Goal: Feedback & Contribution: Submit feedback/report problem

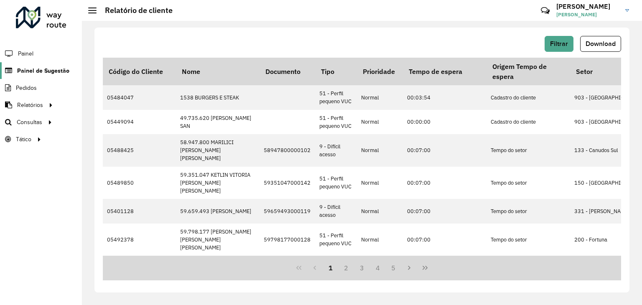
click at [58, 66] on span "Painel de Sugestão" at bounding box center [43, 70] width 52 height 9
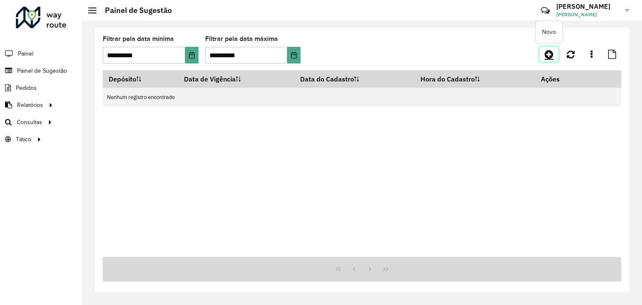
click at [553, 53] on icon at bounding box center [548, 54] width 9 height 10
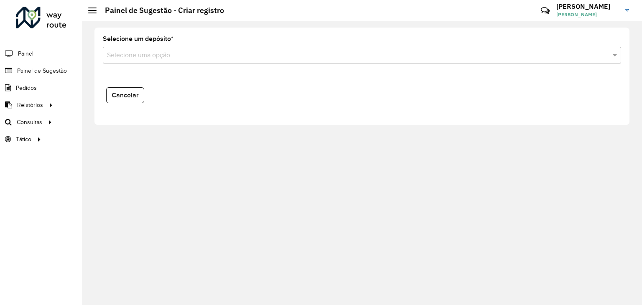
click at [226, 59] on input "text" at bounding box center [353, 56] width 493 height 10
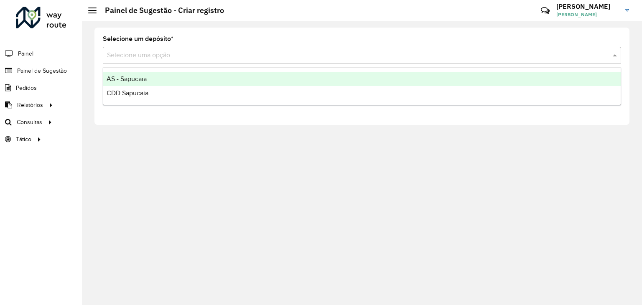
click at [192, 79] on div "AS - Sapucaia" at bounding box center [361, 79] width 517 height 14
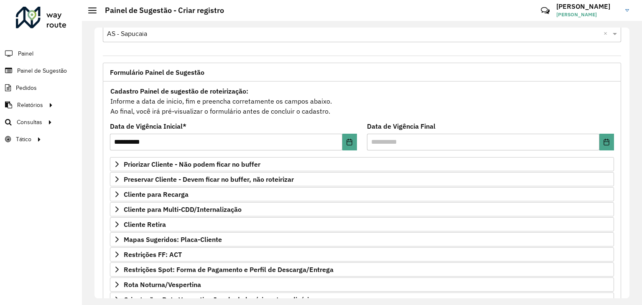
scroll to position [109, 0]
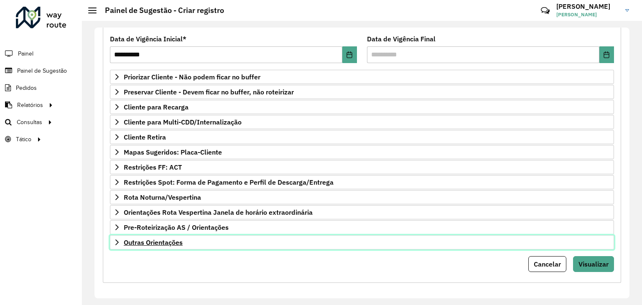
click at [179, 239] on span "Outras Orientações" at bounding box center [153, 242] width 59 height 7
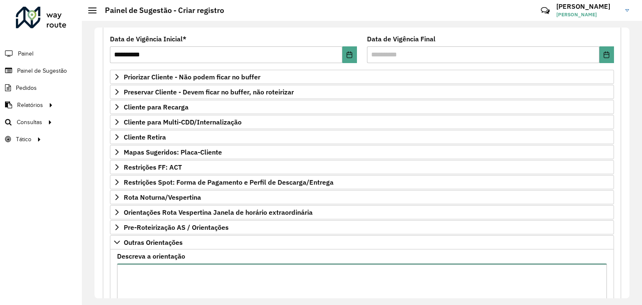
click at [307, 281] on textarea "Descreva a orientação" at bounding box center [362, 299] width 490 height 71
paste textarea "**********"
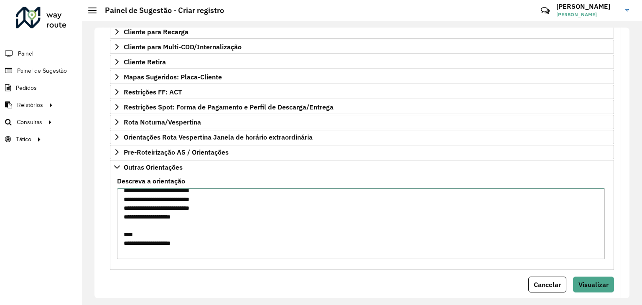
scroll to position [61, 0]
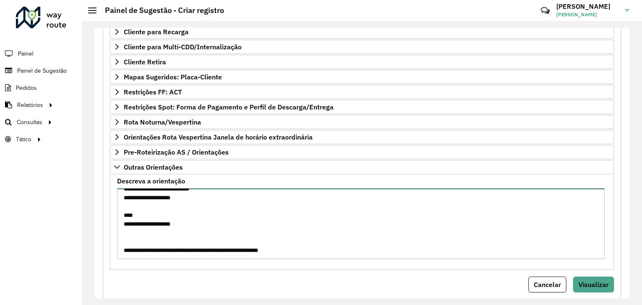
type textarea "**********"
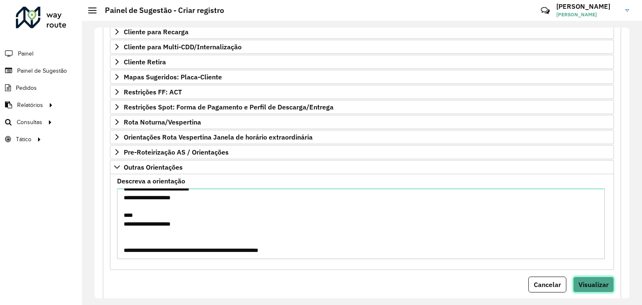
click at [600, 284] on span "Visualizar" at bounding box center [593, 284] width 30 height 8
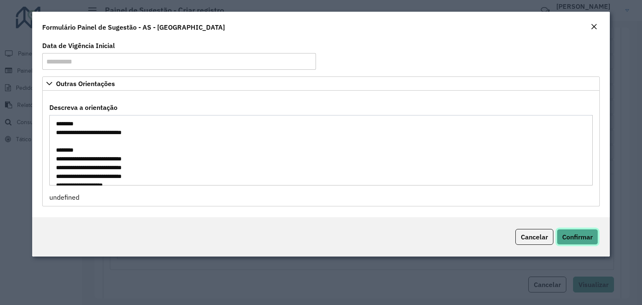
click at [572, 240] on span "Confirmar" at bounding box center [577, 237] width 30 height 8
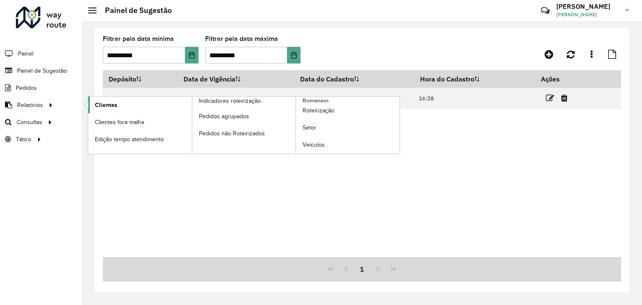
click at [105, 104] on span "Clientes" at bounding box center [106, 105] width 23 height 9
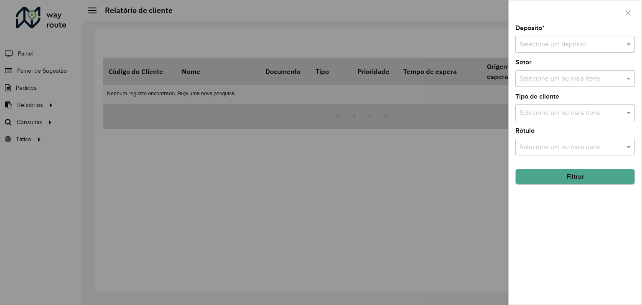
click at [555, 48] on input "text" at bounding box center [566, 45] width 94 height 10
click at [544, 77] on div "CDD Sapucaia" at bounding box center [575, 83] width 119 height 14
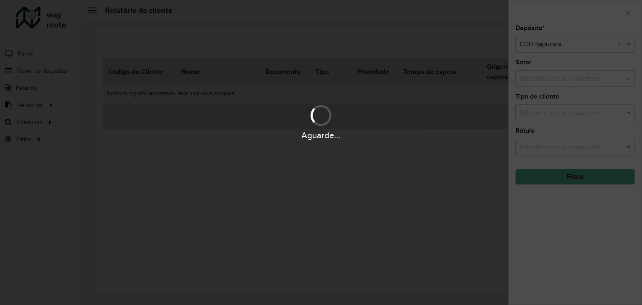
click at [554, 113] on div "Aguarde..." at bounding box center [321, 122] width 642 height 40
click at [554, 112] on div "Aguarde..." at bounding box center [321, 122] width 642 height 40
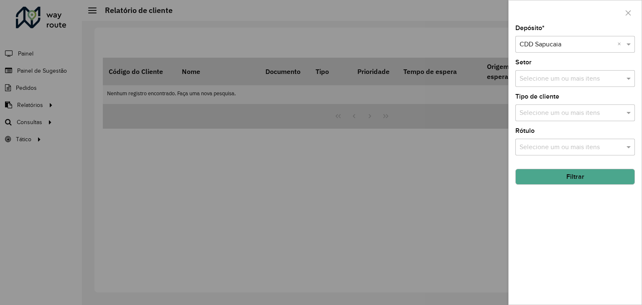
click at [568, 114] on input "text" at bounding box center [570, 113] width 107 height 10
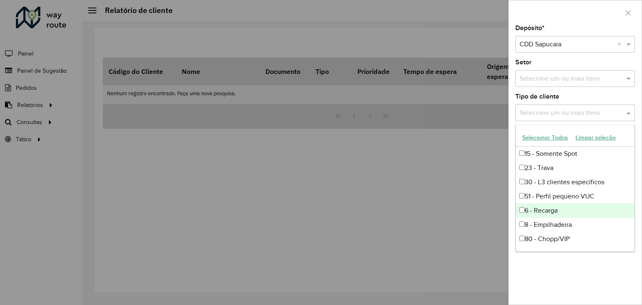
scroll to position [28, 0]
click at [536, 213] on div "80 - Chopp/VIP" at bounding box center [575, 211] width 119 height 14
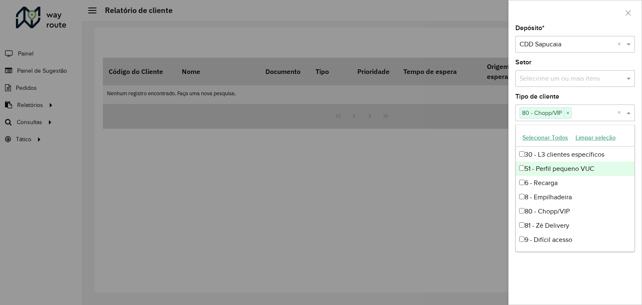
click at [459, 169] on div at bounding box center [321, 152] width 642 height 305
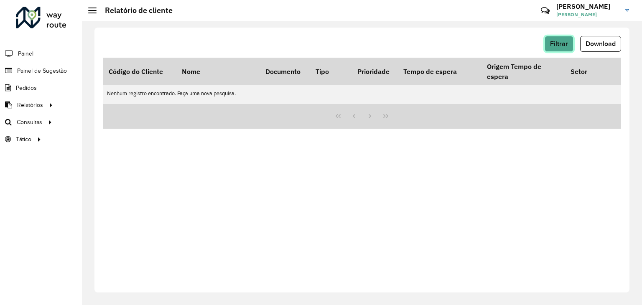
click at [564, 44] on span "Filtrar" at bounding box center [559, 43] width 18 height 7
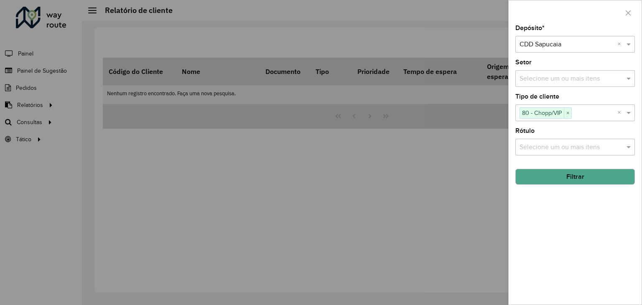
click at [568, 177] on button "Filtrar" at bounding box center [574, 177] width 119 height 16
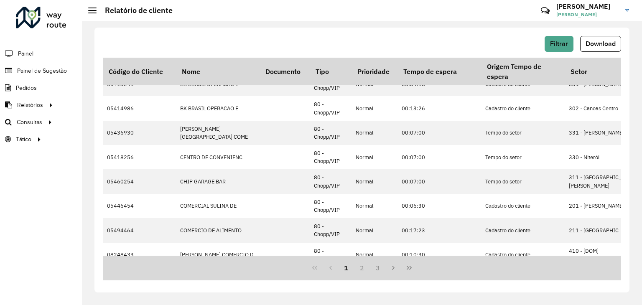
scroll to position [320, 0]
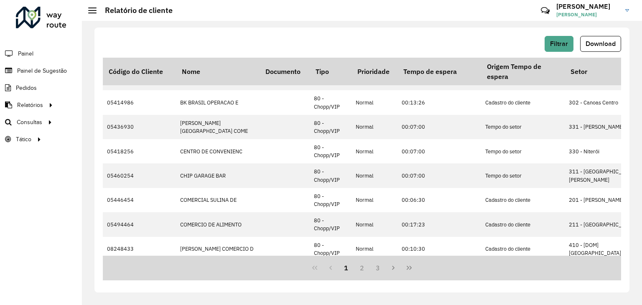
click at [601, 39] on button "Download" at bounding box center [600, 44] width 41 height 16
click at [296, 46] on div "Filtrar Download" at bounding box center [362, 44] width 518 height 16
